Goal: Obtain resource: Download file/media

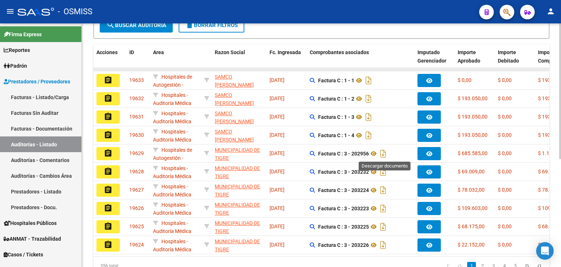
scroll to position [156, 0]
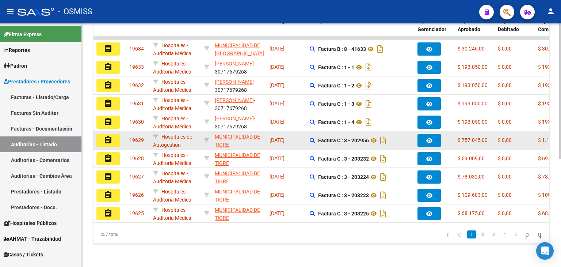
scroll to position [193, 0]
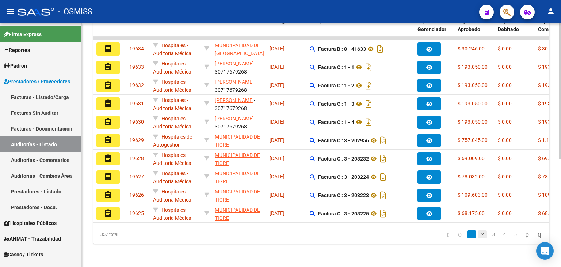
click at [478, 234] on link "2" at bounding box center [482, 234] width 9 height 8
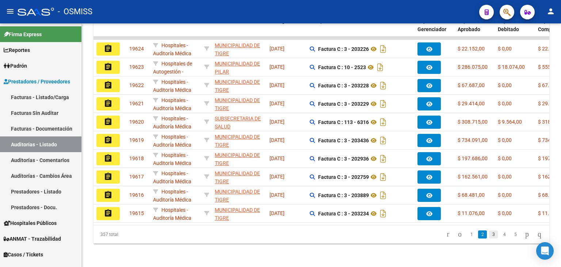
click at [489, 235] on link "3" at bounding box center [493, 234] width 9 height 8
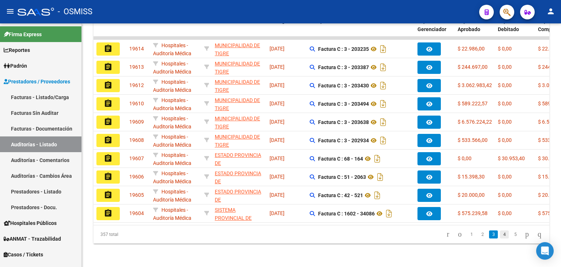
click at [500, 234] on link "4" at bounding box center [504, 234] width 9 height 8
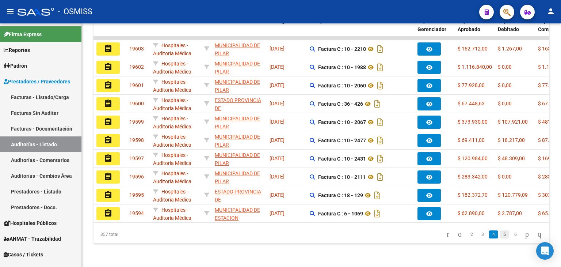
click at [500, 234] on link "5" at bounding box center [504, 234] width 9 height 8
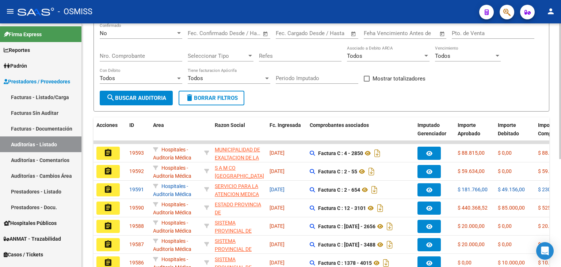
scroll to position [83, 0]
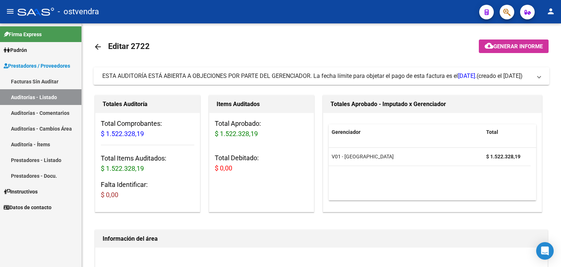
scroll to position [381, 0]
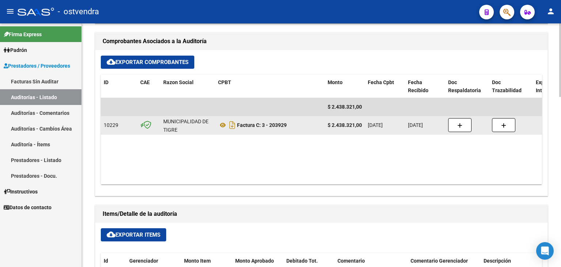
scroll to position [329, 0]
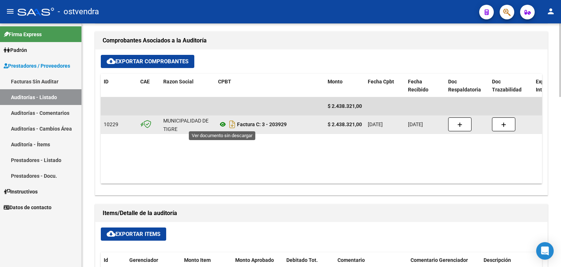
click at [219, 125] on icon at bounding box center [222, 124] width 9 height 9
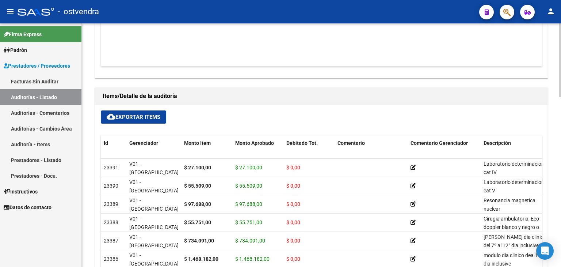
scroll to position [438, 0]
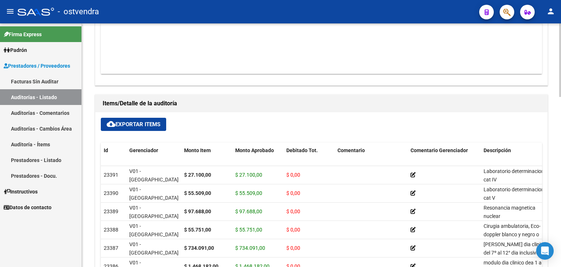
click at [141, 123] on span "cloud_download Exportar Items" at bounding box center [134, 124] width 54 height 7
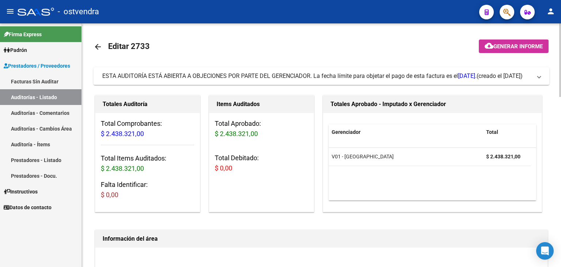
scroll to position [0, 0]
